Goal: Task Accomplishment & Management: Manage account settings

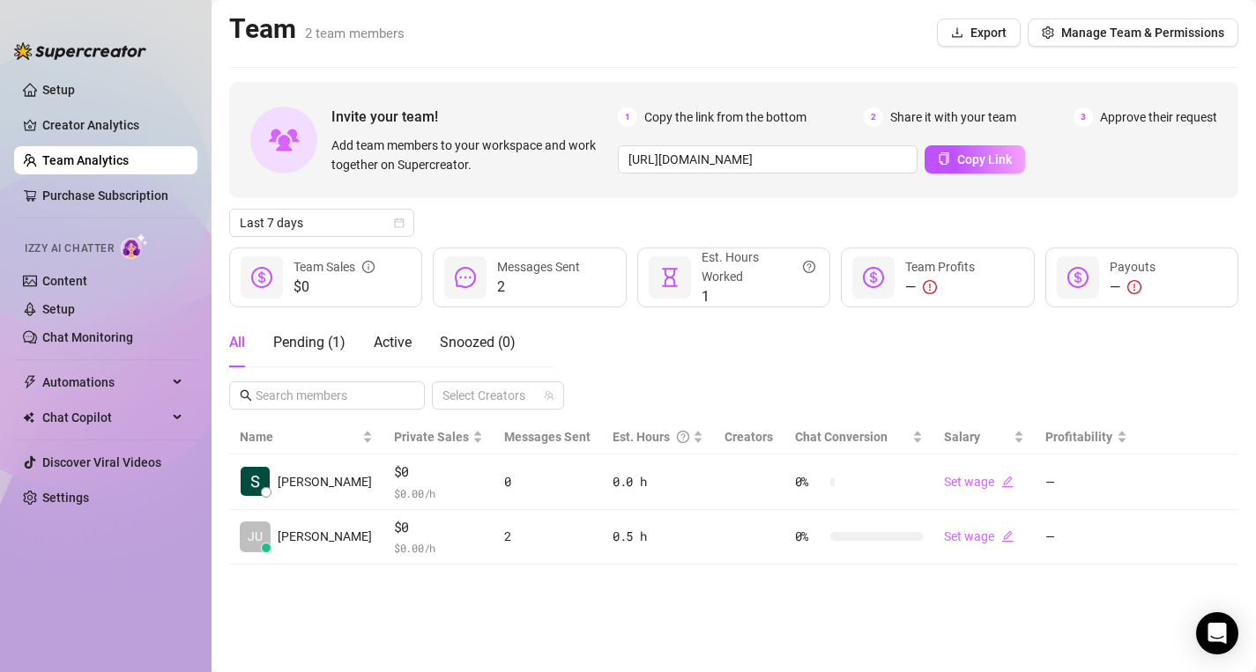
click at [1159, 120] on span "Approve their request" at bounding box center [1158, 117] width 117 height 19
click at [1091, 31] on span "Manage Team & Permissions" at bounding box center [1142, 33] width 163 height 14
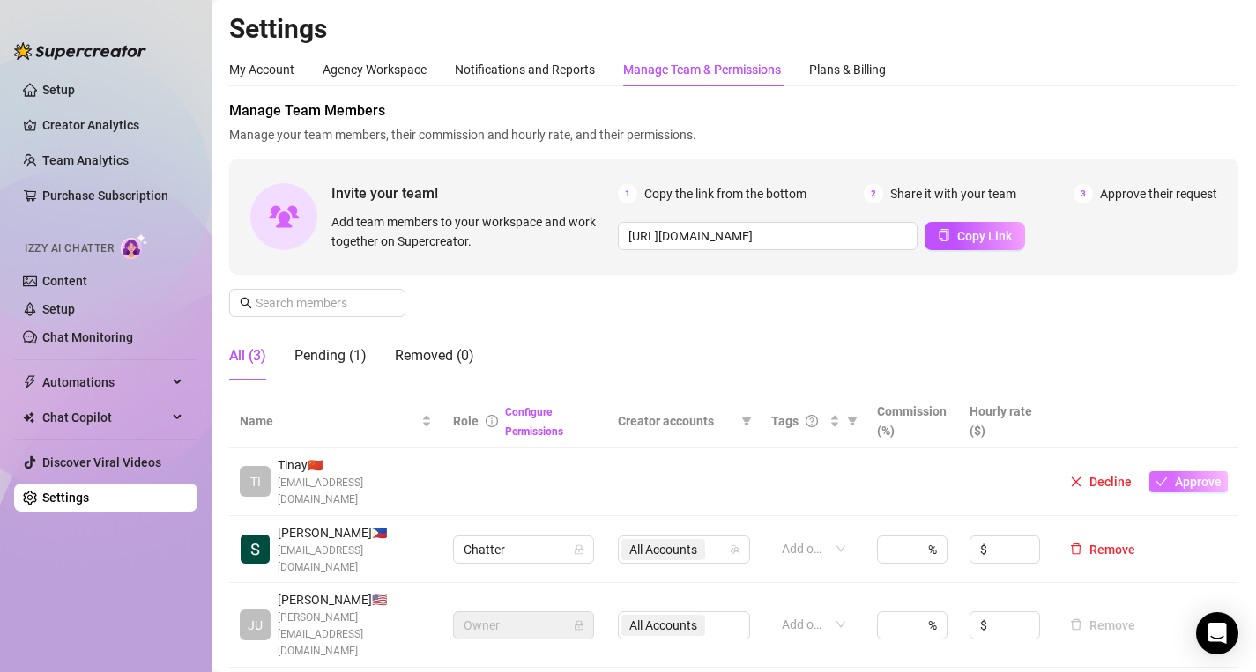
click at [1192, 475] on span "Approve" at bounding box center [1198, 482] width 47 height 14
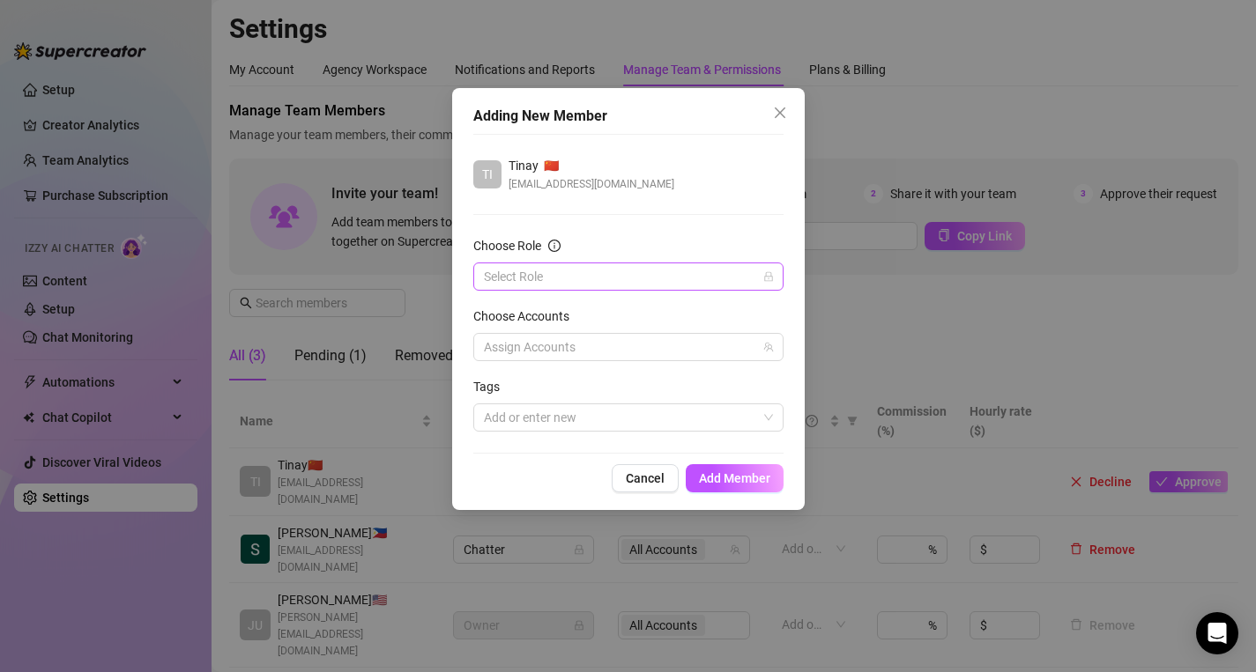
click at [723, 283] on input "Choose Role" at bounding box center [620, 276] width 273 height 26
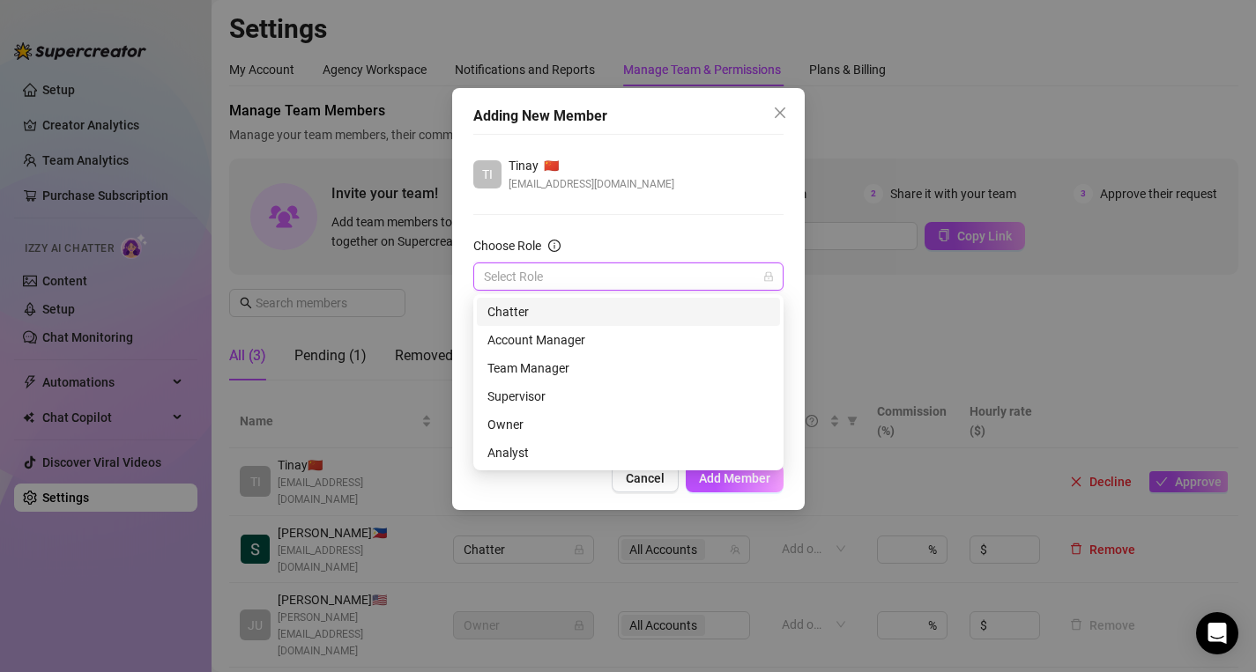
click at [668, 308] on div "Chatter" at bounding box center [628, 311] width 282 height 19
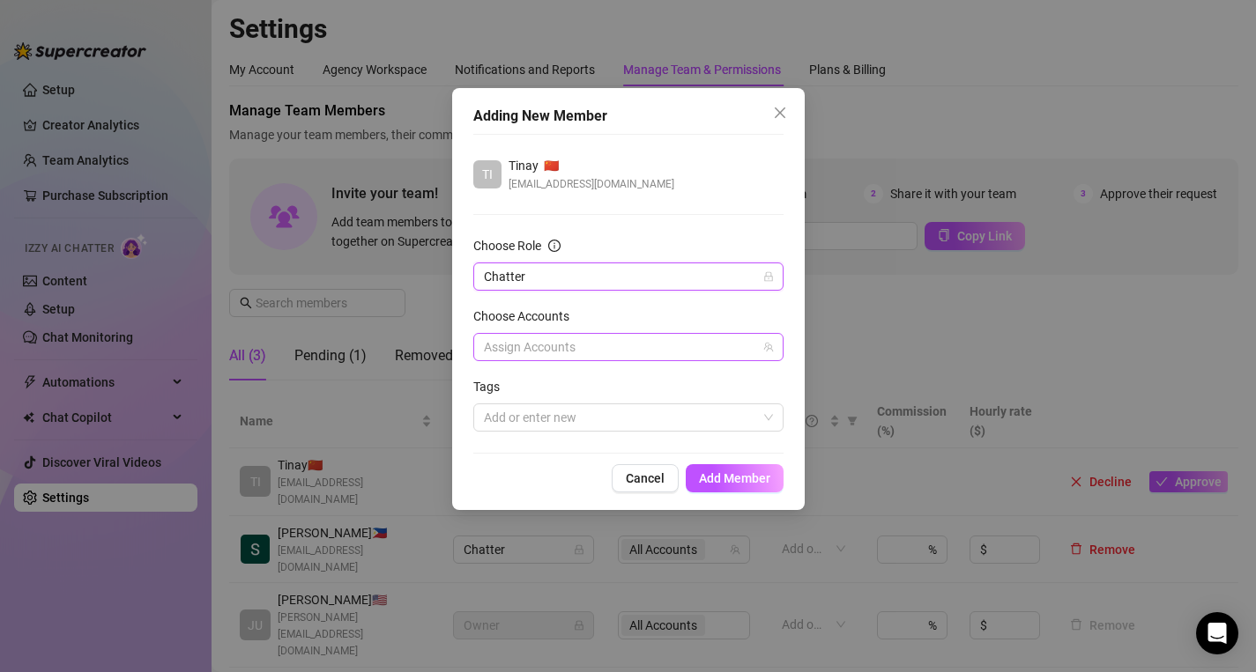
click at [650, 350] on div at bounding box center [619, 347] width 285 height 25
click at [497, 386] on input "Select all" at bounding box center [498, 383] width 12 height 12
checkbox input "true"
click at [720, 478] on span "Add Member" at bounding box center [734, 478] width 71 height 14
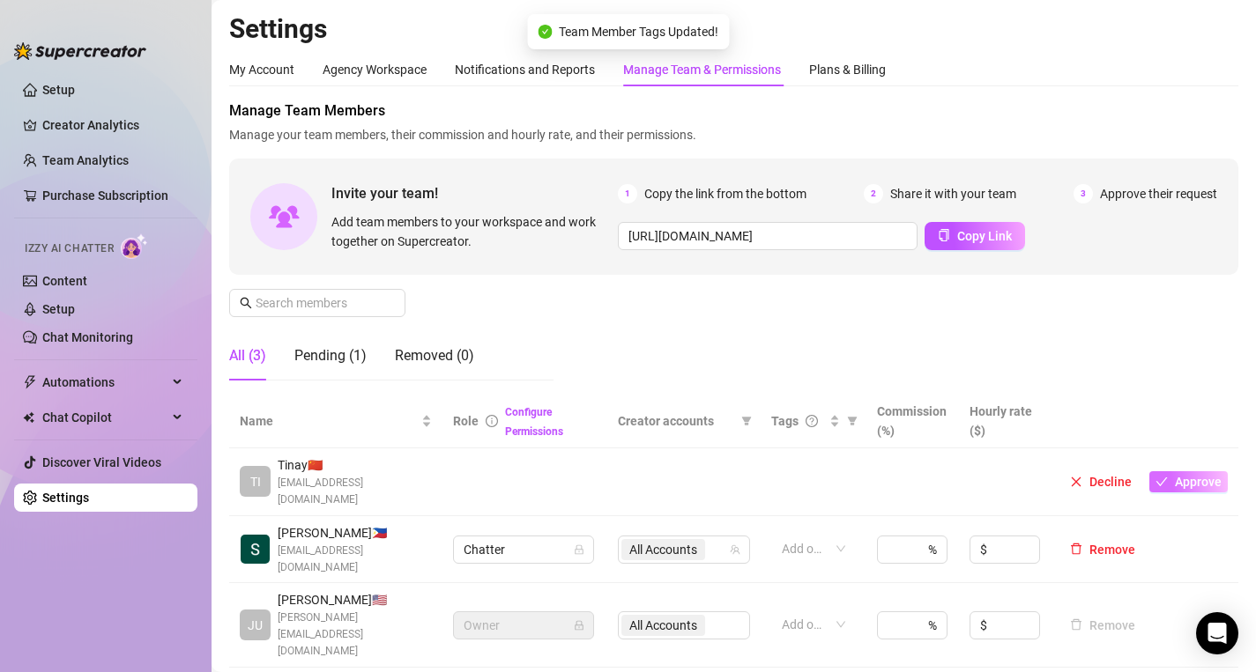
click at [1175, 471] on button "Approve" at bounding box center [1188, 481] width 78 height 21
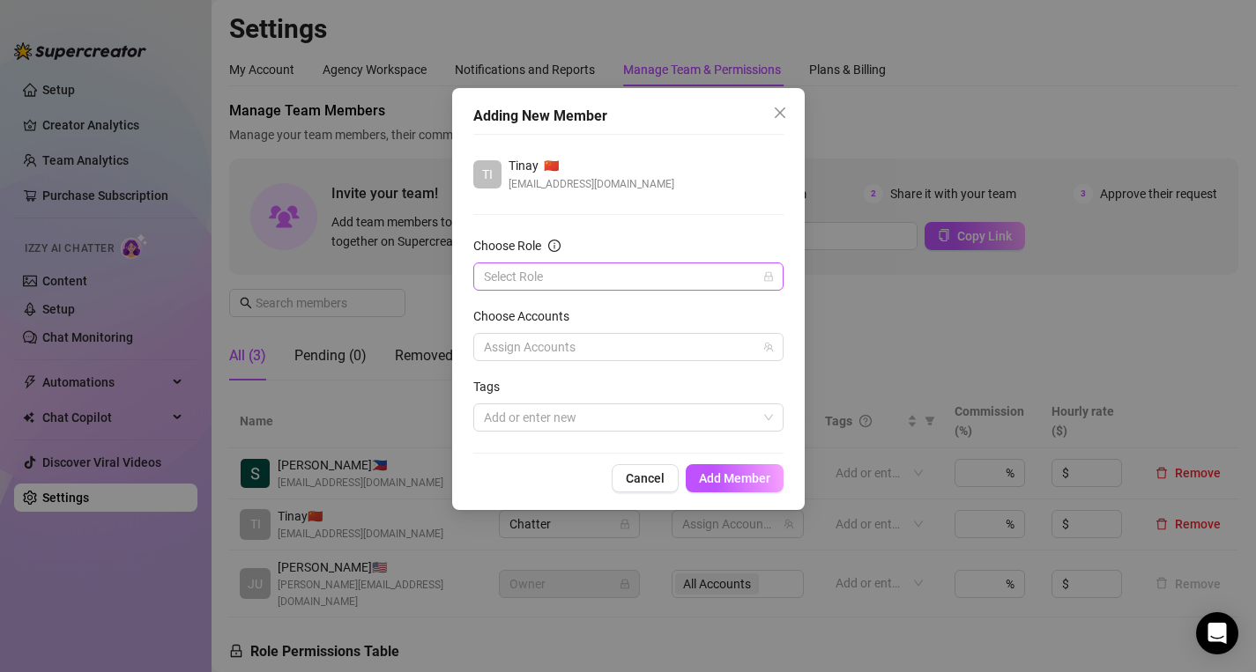
click at [723, 277] on input "Choose Role" at bounding box center [620, 276] width 273 height 26
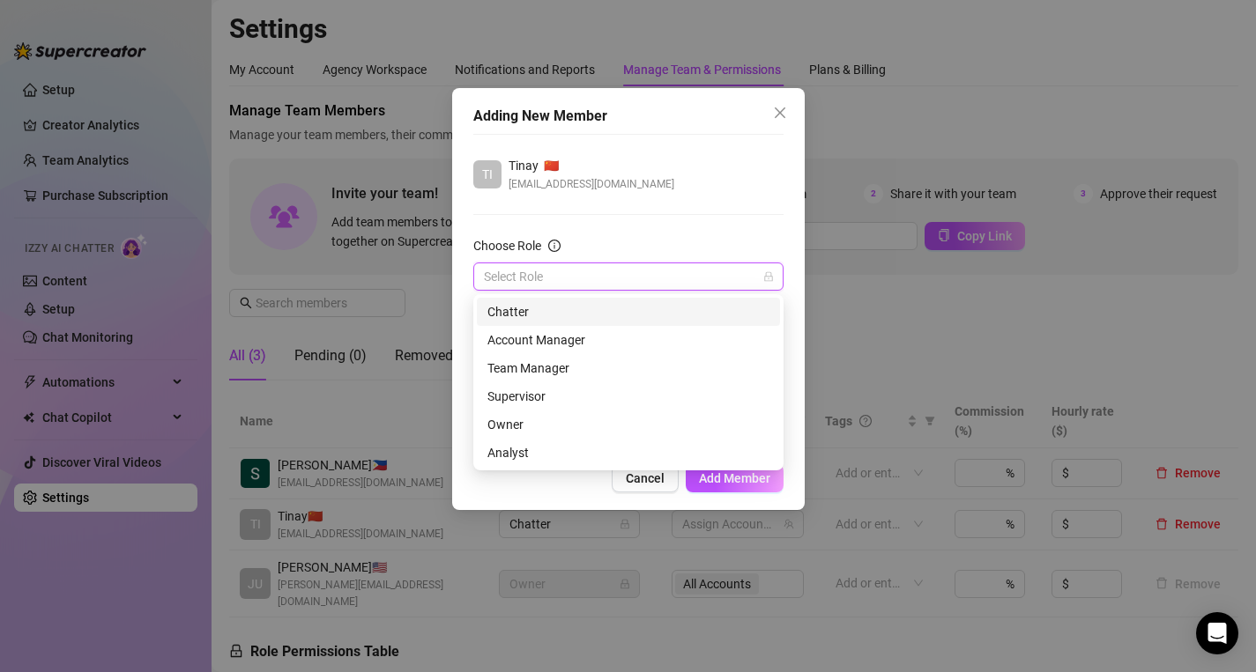
click at [671, 320] on div "Chatter" at bounding box center [628, 311] width 282 height 19
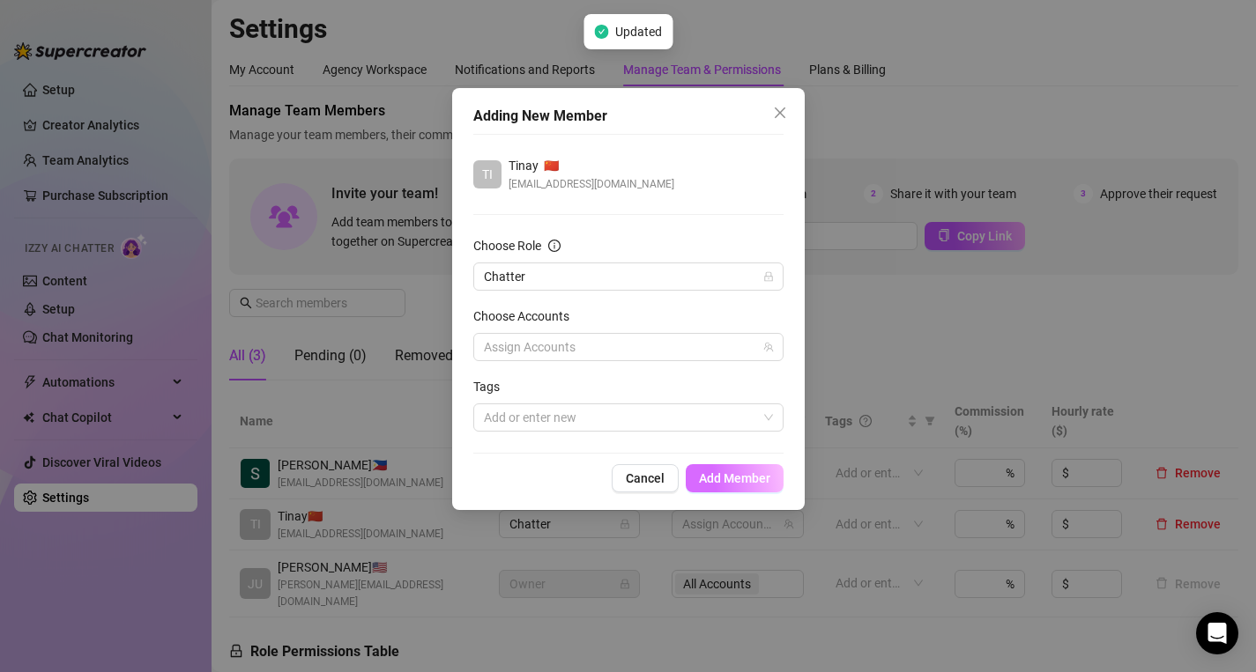
click at [733, 479] on span "Add Member" at bounding box center [734, 478] width 71 height 14
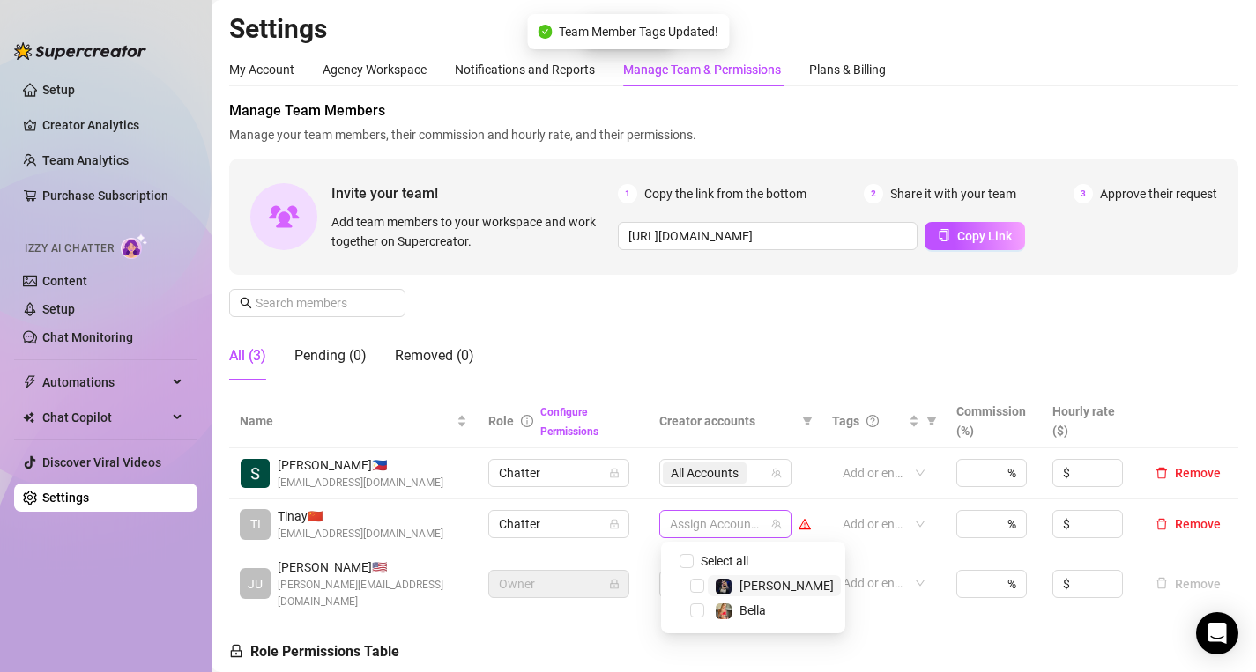
click at [735, 533] on div at bounding box center [716, 524] width 107 height 25
click at [686, 560] on input "Select all" at bounding box center [686, 561] width 14 height 14
checkbox input "true"
click at [787, 349] on div "Manage Team Members Manage your team members, their commission and hourly rate,…" at bounding box center [733, 247] width 1009 height 294
